Goal: Complete application form

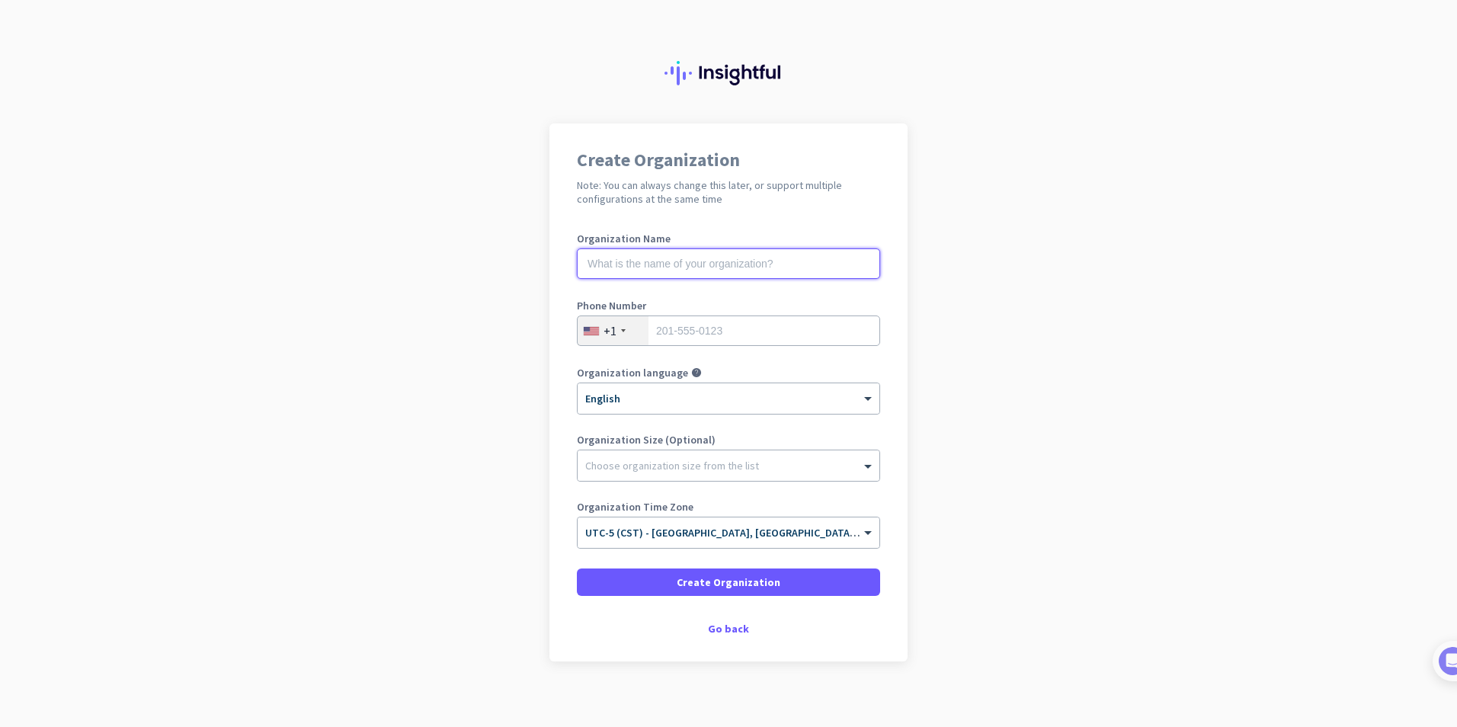
click at [636, 266] on input "text" at bounding box center [728, 263] width 303 height 30
type input "Amax Insurance"
click at [735, 334] on input "tel" at bounding box center [728, 331] width 303 height 30
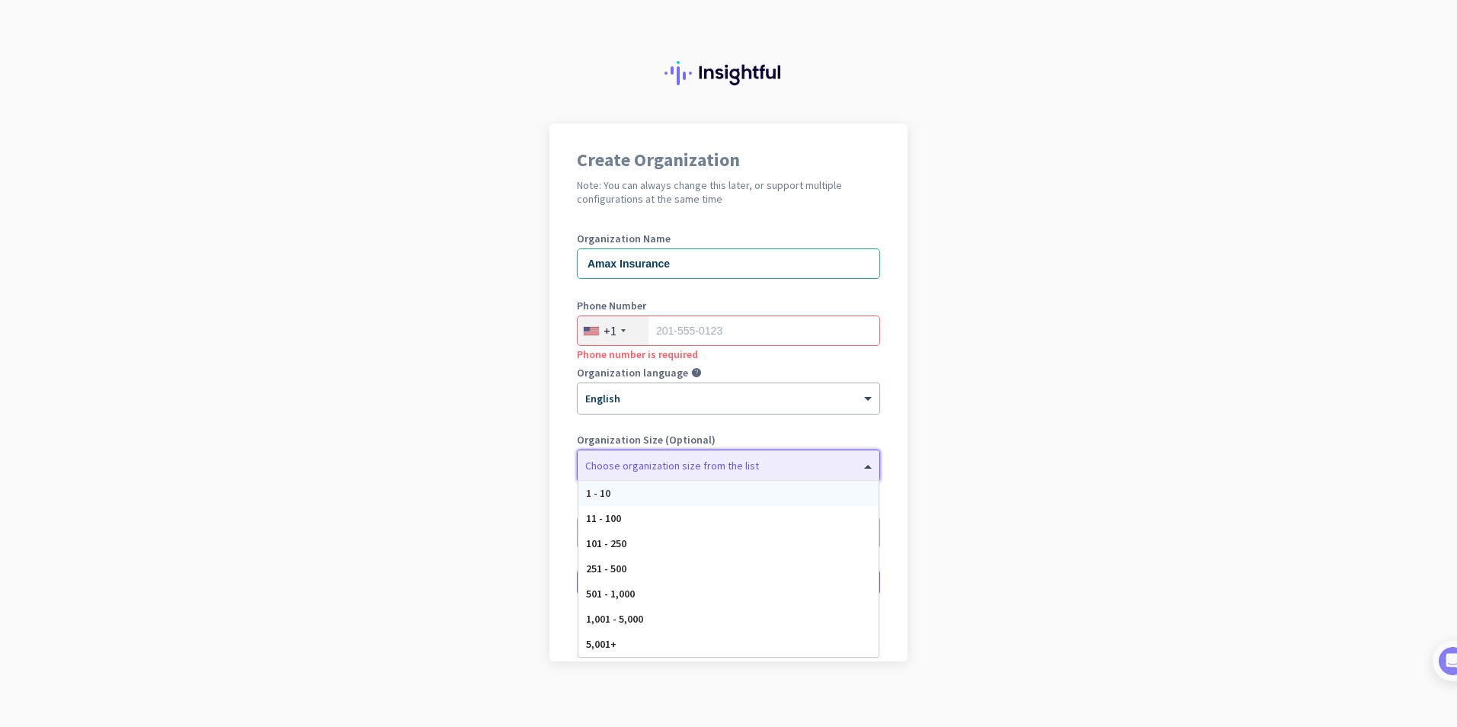
click at [716, 463] on div at bounding box center [729, 461] width 302 height 15
click at [1024, 474] on app-onboarding-organization "Create Organization Note: You can always change this later, or support multiple…" at bounding box center [728, 430] width 1457 height 614
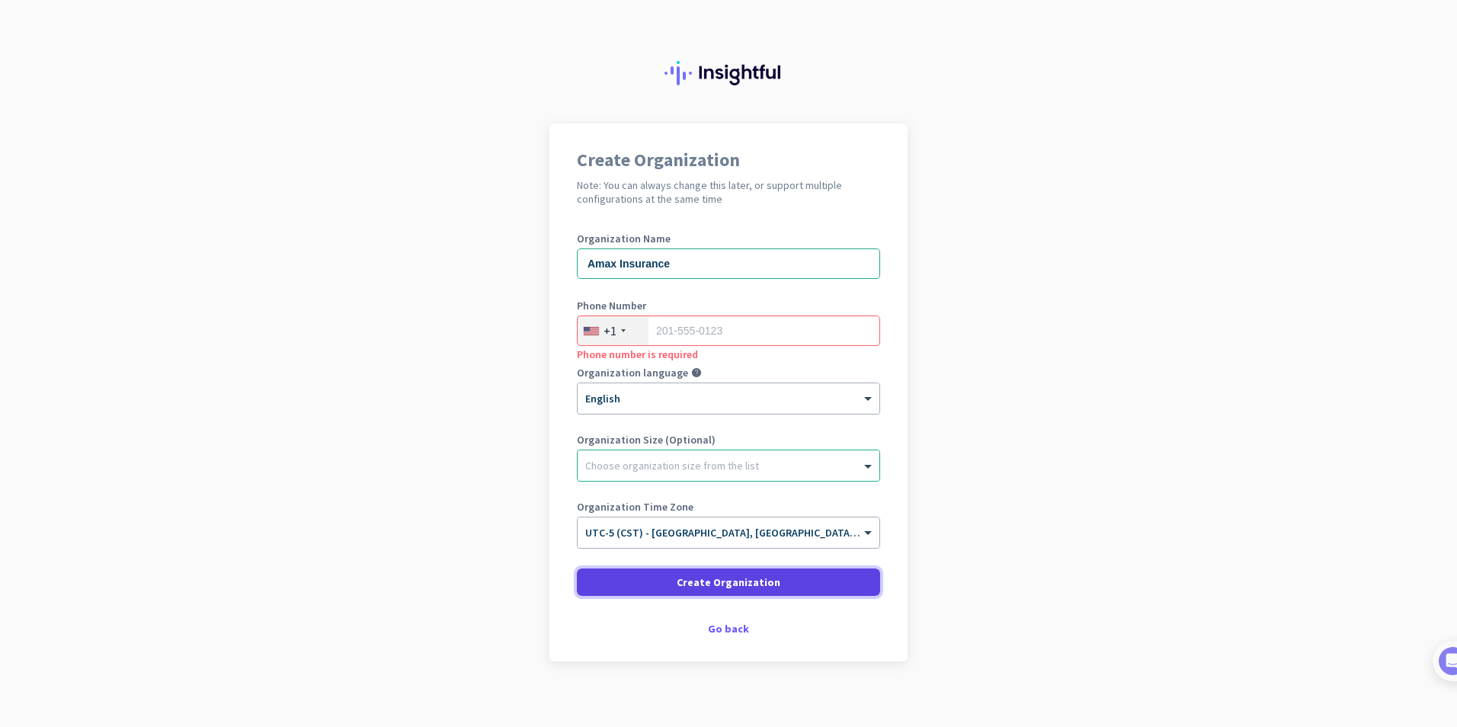
click at [740, 580] on span "Create Organization" at bounding box center [729, 582] width 104 height 15
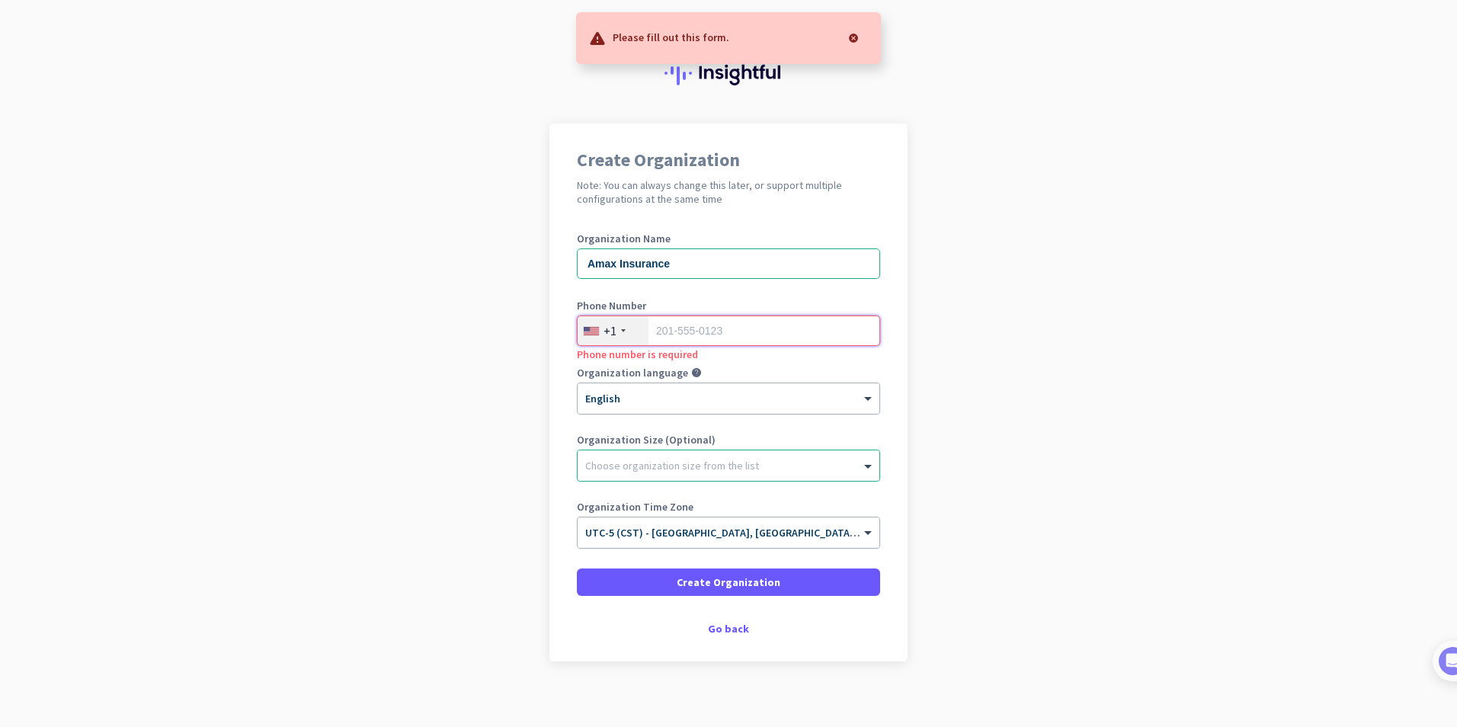
click at [731, 334] on input "tel" at bounding box center [728, 331] width 303 height 30
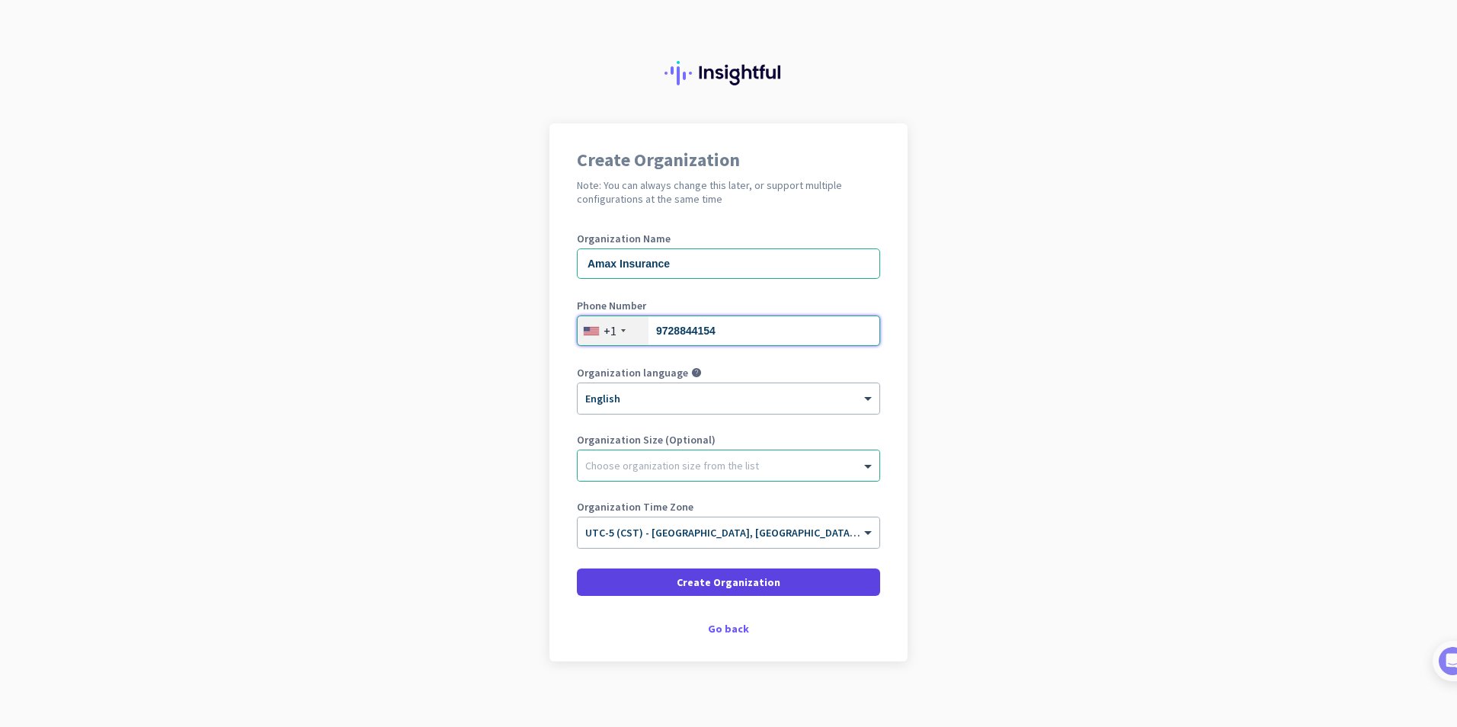
type input "9728844154"
click at [706, 579] on span "Create Organization" at bounding box center [729, 582] width 104 height 15
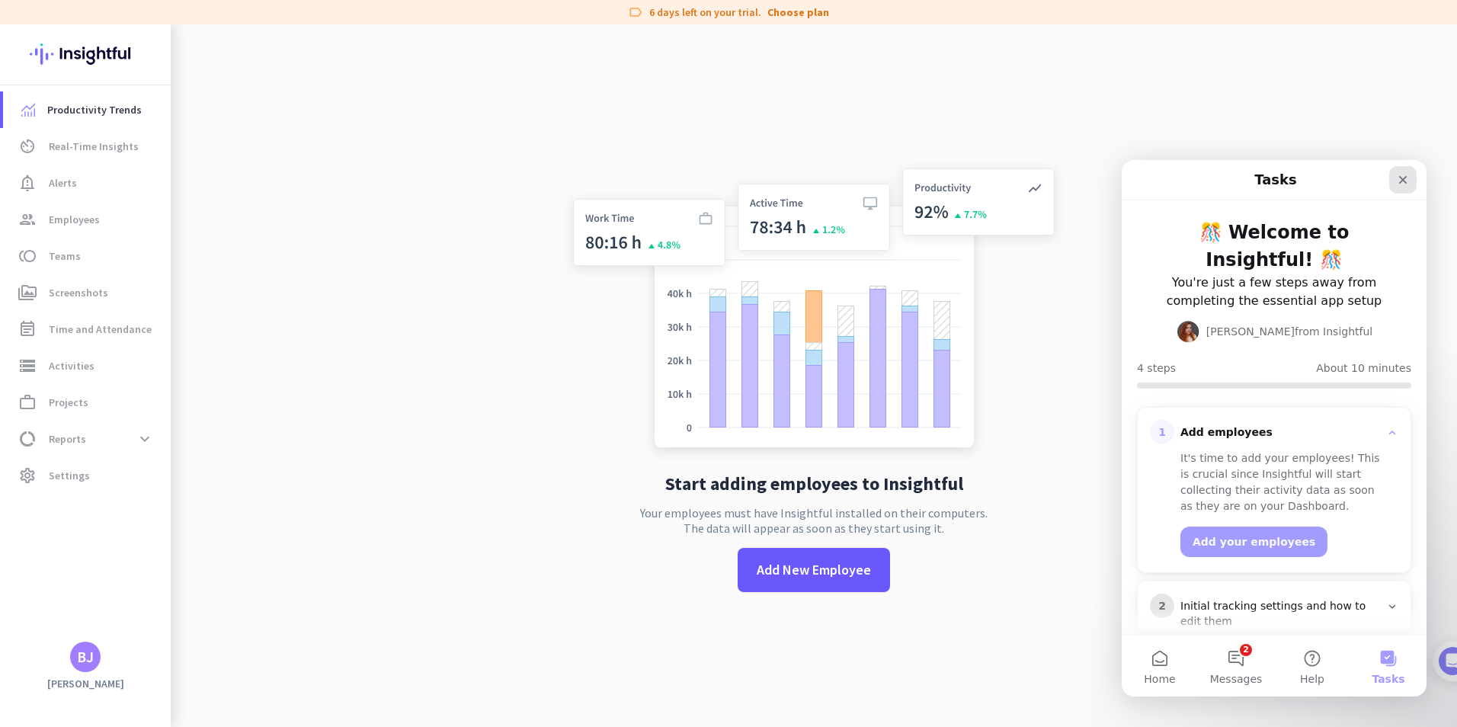
click at [1398, 181] on icon "Close" at bounding box center [1403, 180] width 12 height 12
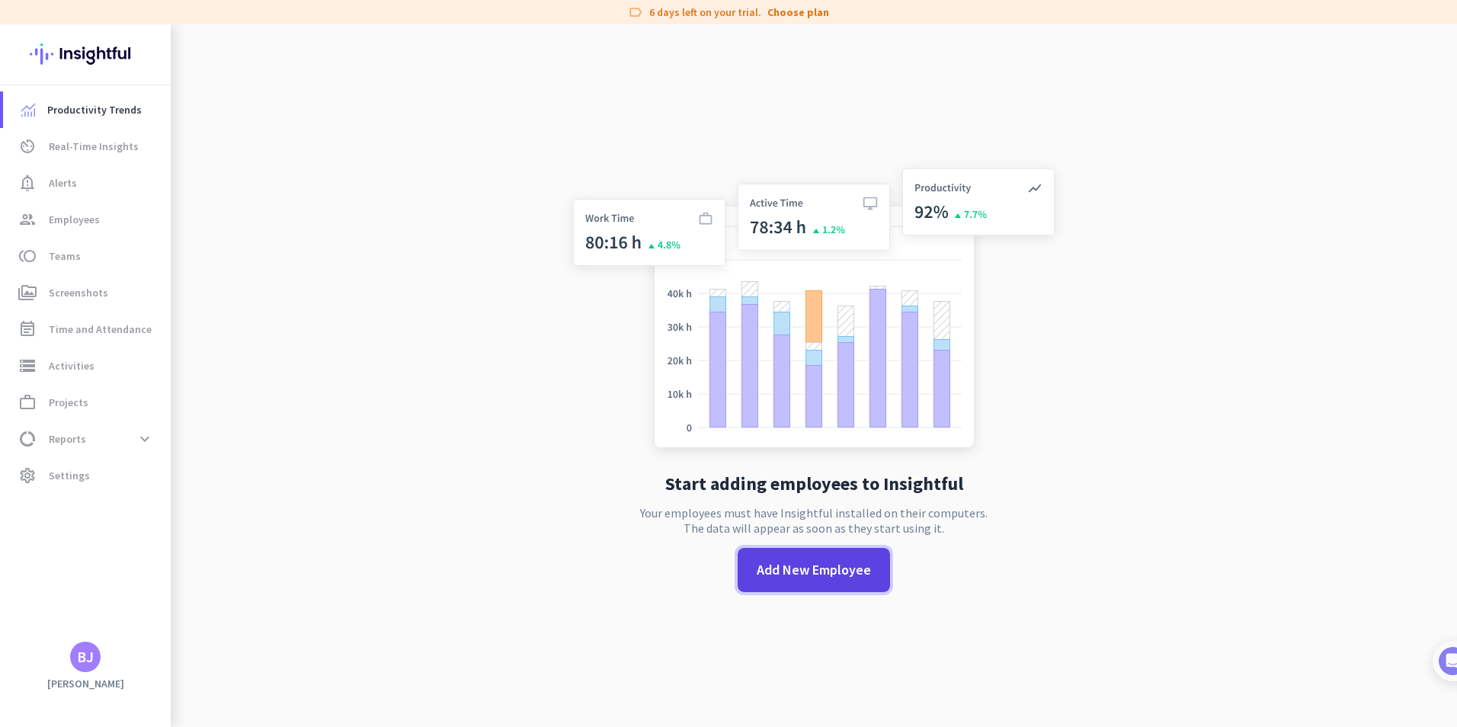
click at [813, 568] on span "Add New Employee" at bounding box center [814, 570] width 114 height 20
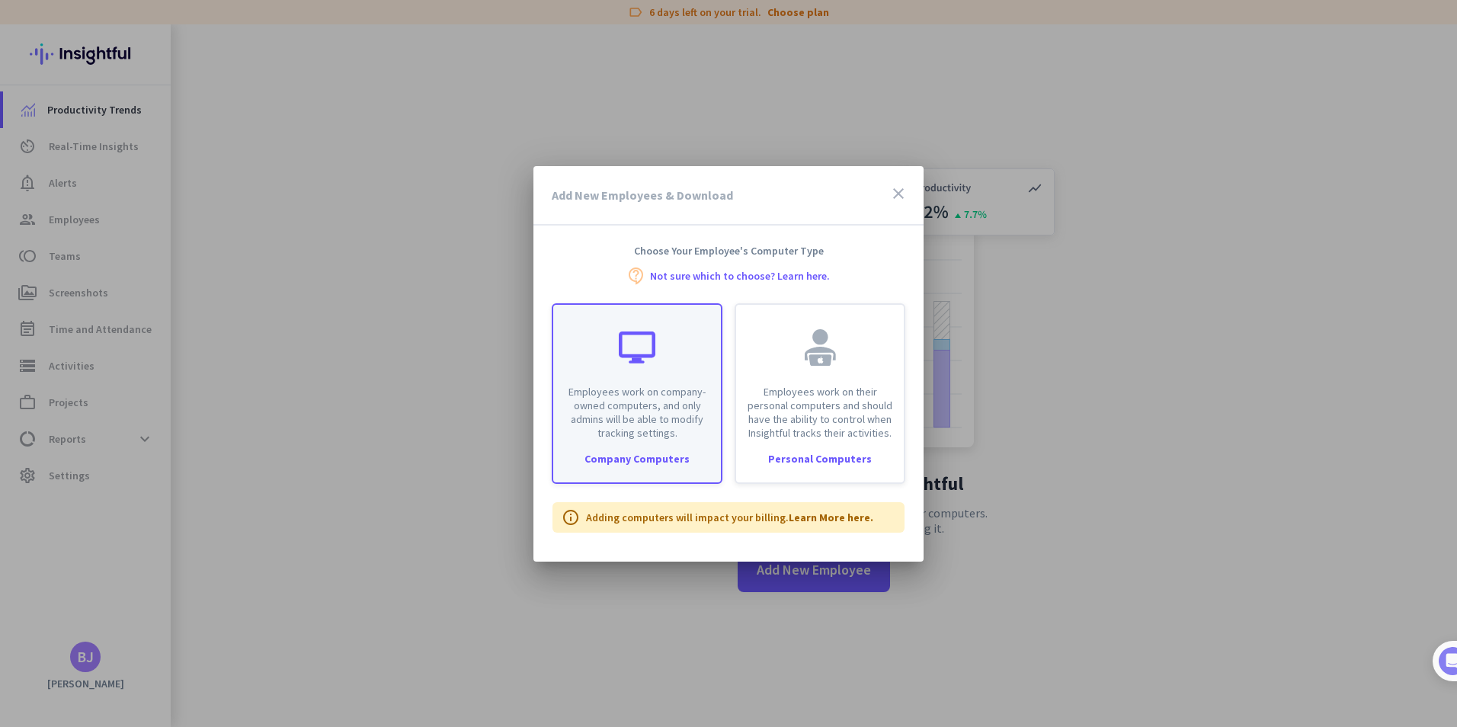
click at [655, 456] on div "Company Computers" at bounding box center [637, 458] width 168 height 11
